Goal: Transaction & Acquisition: Purchase product/service

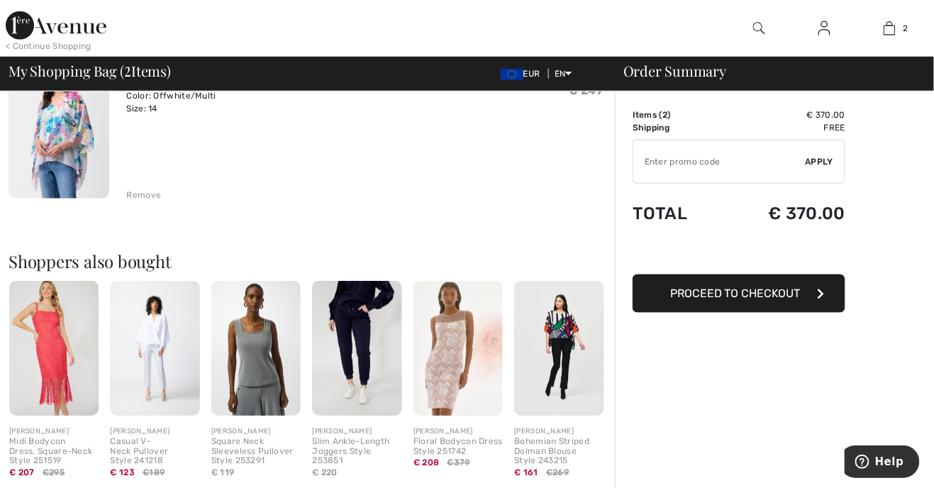
scroll to position [343, 0]
